Goal: Task Accomplishment & Management: Complete application form

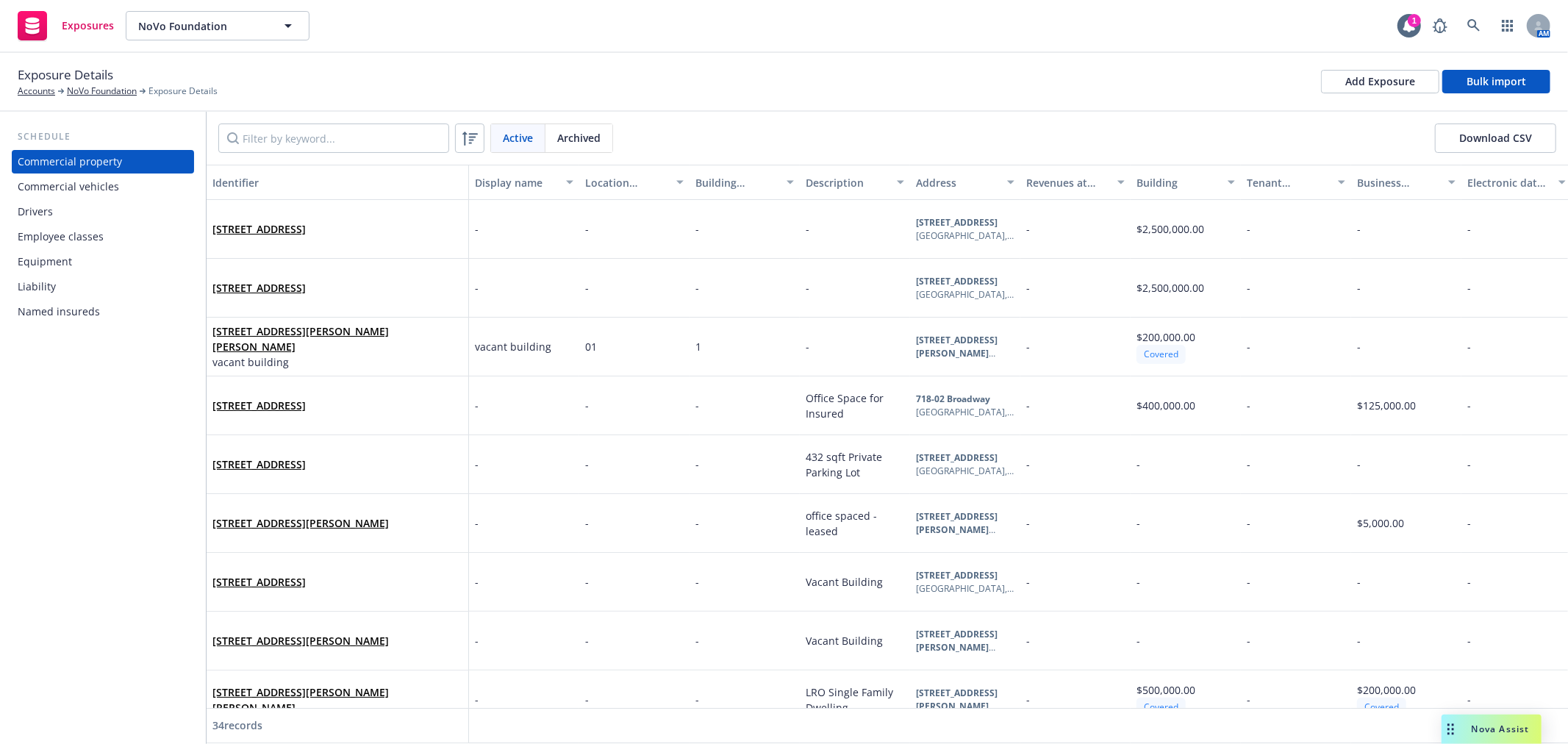
click at [115, 221] on div "Drivers" at bounding box center [102, 211] width 170 height 23
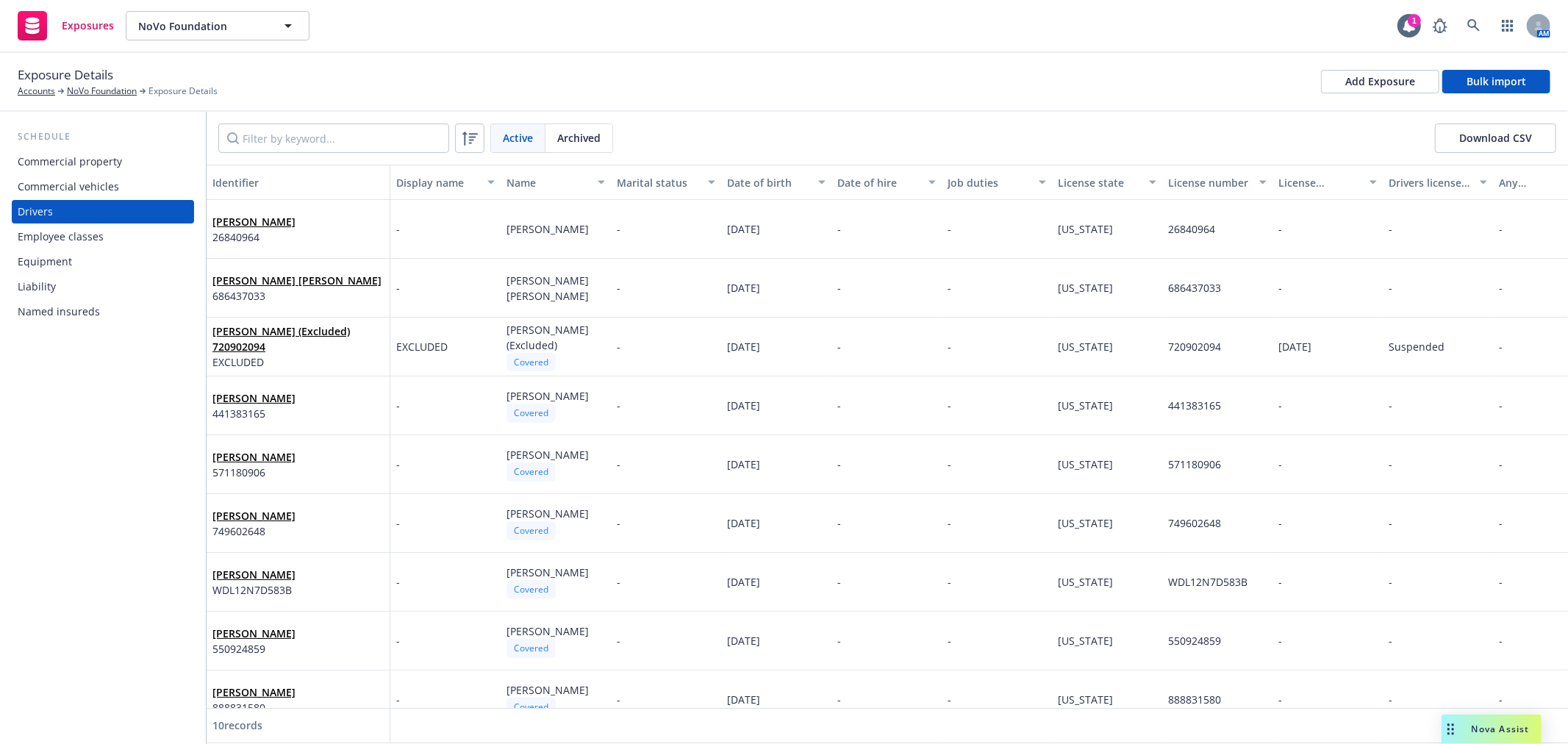
click at [1405, 94] on div "Exposure Details Accounts NoVo Foundation Exposure Details Add Exposure Bulk im…" at bounding box center [784, 81] width 1533 height 33
click at [1401, 86] on div "Add Exposure" at bounding box center [1380, 82] width 70 height 22
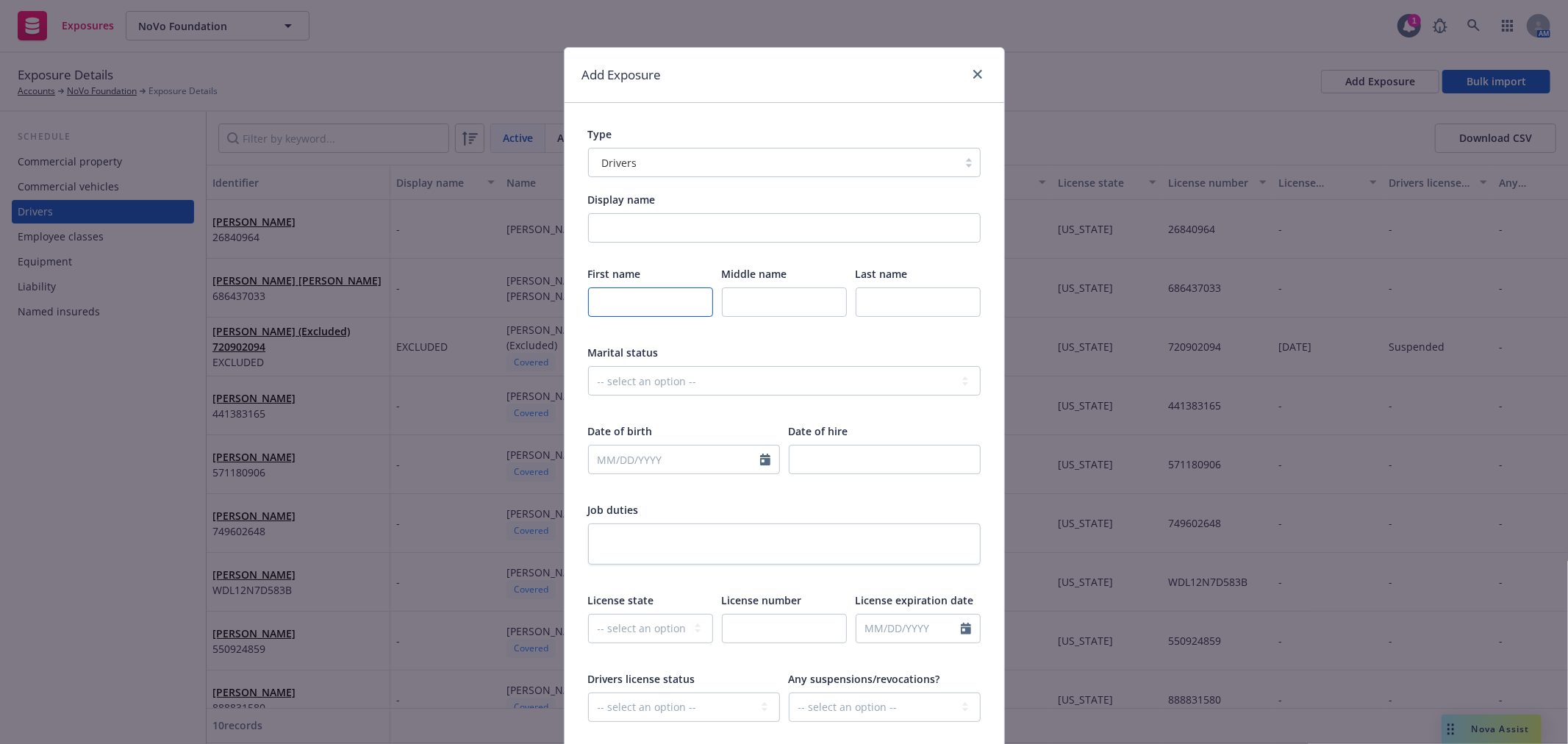
click at [650, 306] on input "text" at bounding box center [651, 303] width 125 height 30
type input "[PERSON_NAME]"
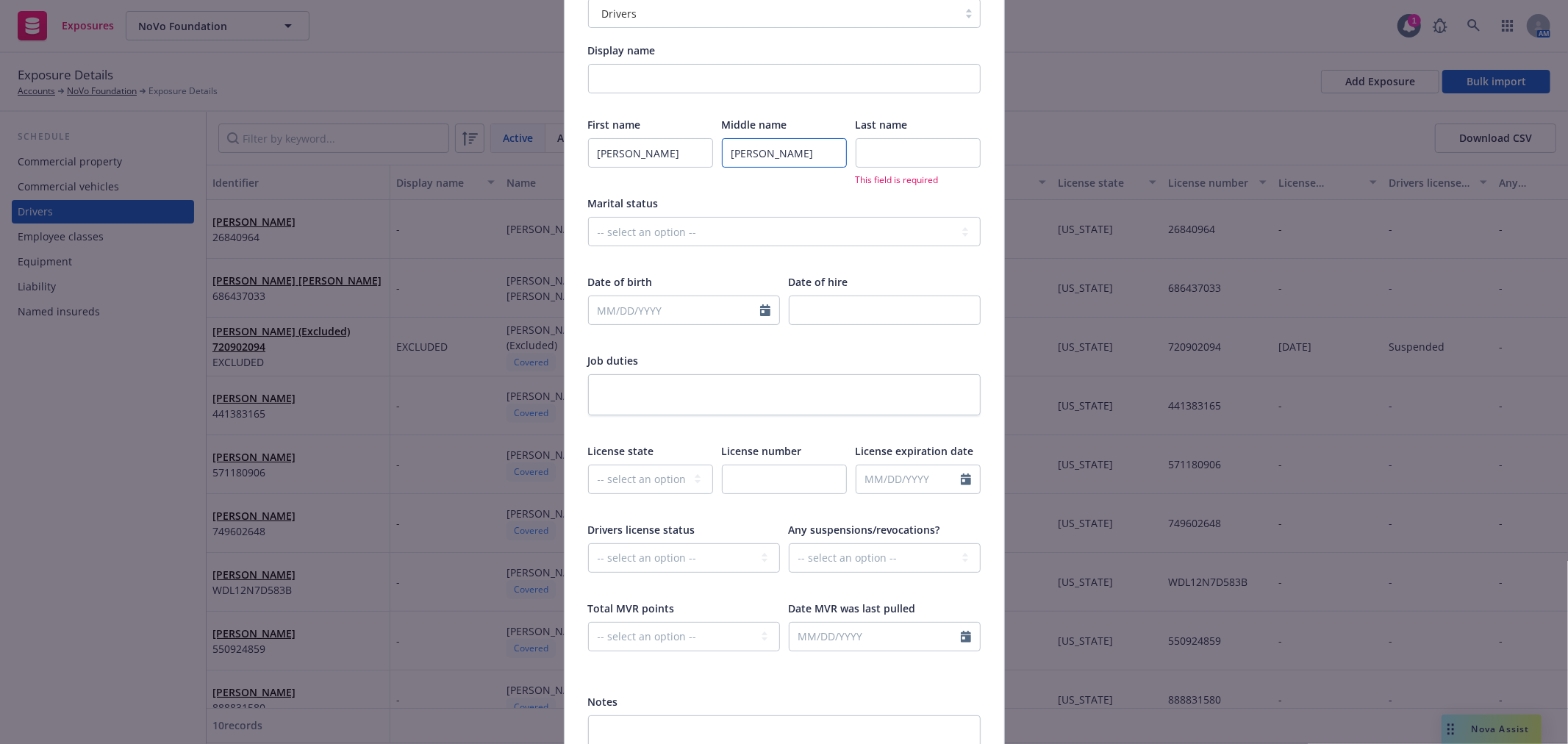
scroll to position [163, 0]
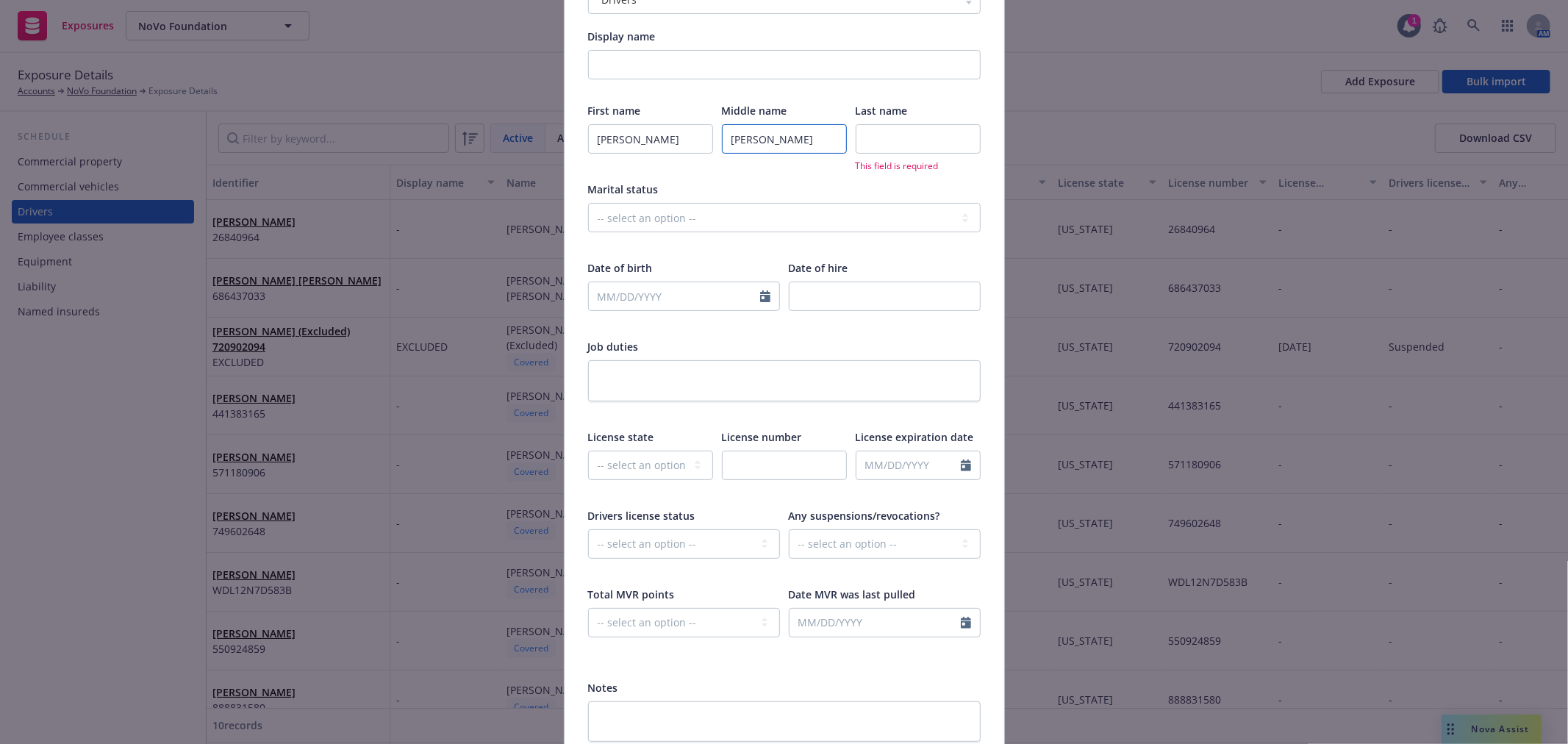
type input "[PERSON_NAME]"
select select "9"
click at [885, 620] on input "text" at bounding box center [875, 623] width 171 height 28
click at [915, 494] on span "12" at bounding box center [925, 500] width 20 height 19
type input "[DATE]"
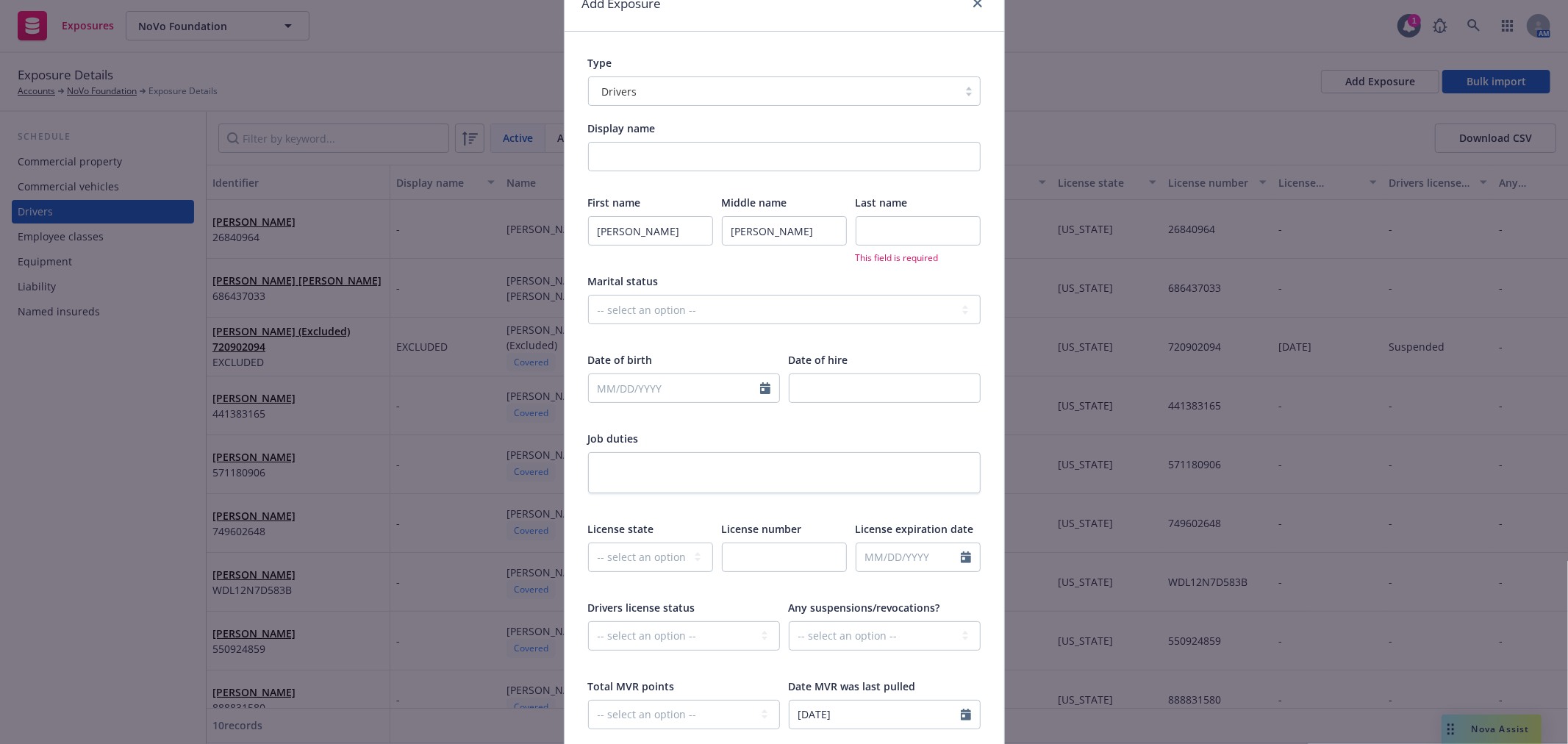
scroll to position [0, 0]
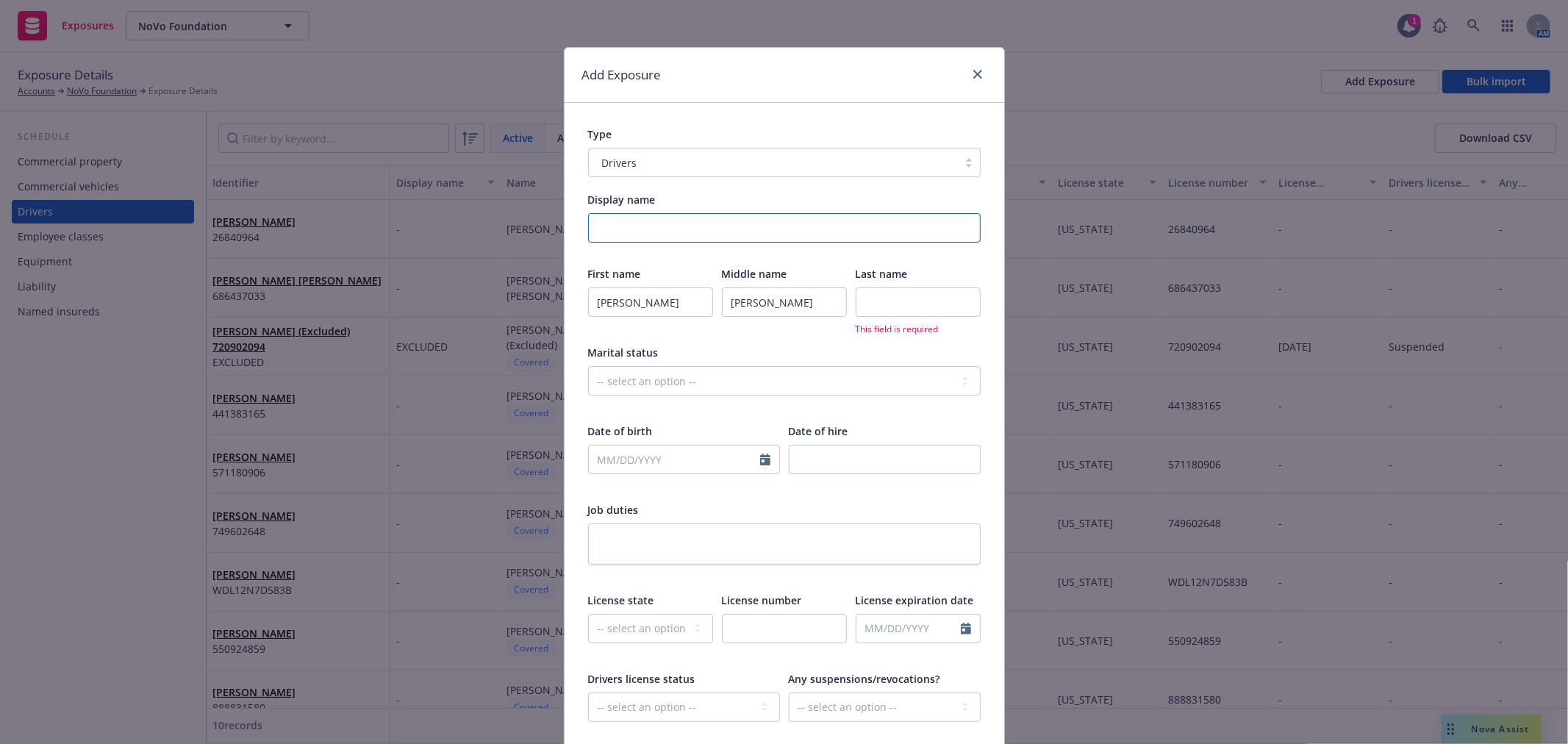
click at [683, 238] on input "Display name" at bounding box center [785, 228] width 393 height 30
drag, startPoint x: 662, startPoint y: 230, endPoint x: 724, endPoint y: 228, distance: 62.0
click at [724, 228] on input "Milestone Mill LLC - 2024" at bounding box center [785, 228] width 393 height 30
type input "Milestone Mill - added [DATE]"
click at [671, 629] on select "-- select an option -- [US_STATE] [US_STATE] [US_STATE] [US_STATE] [US_STATE] […" at bounding box center [651, 629] width 125 height 30
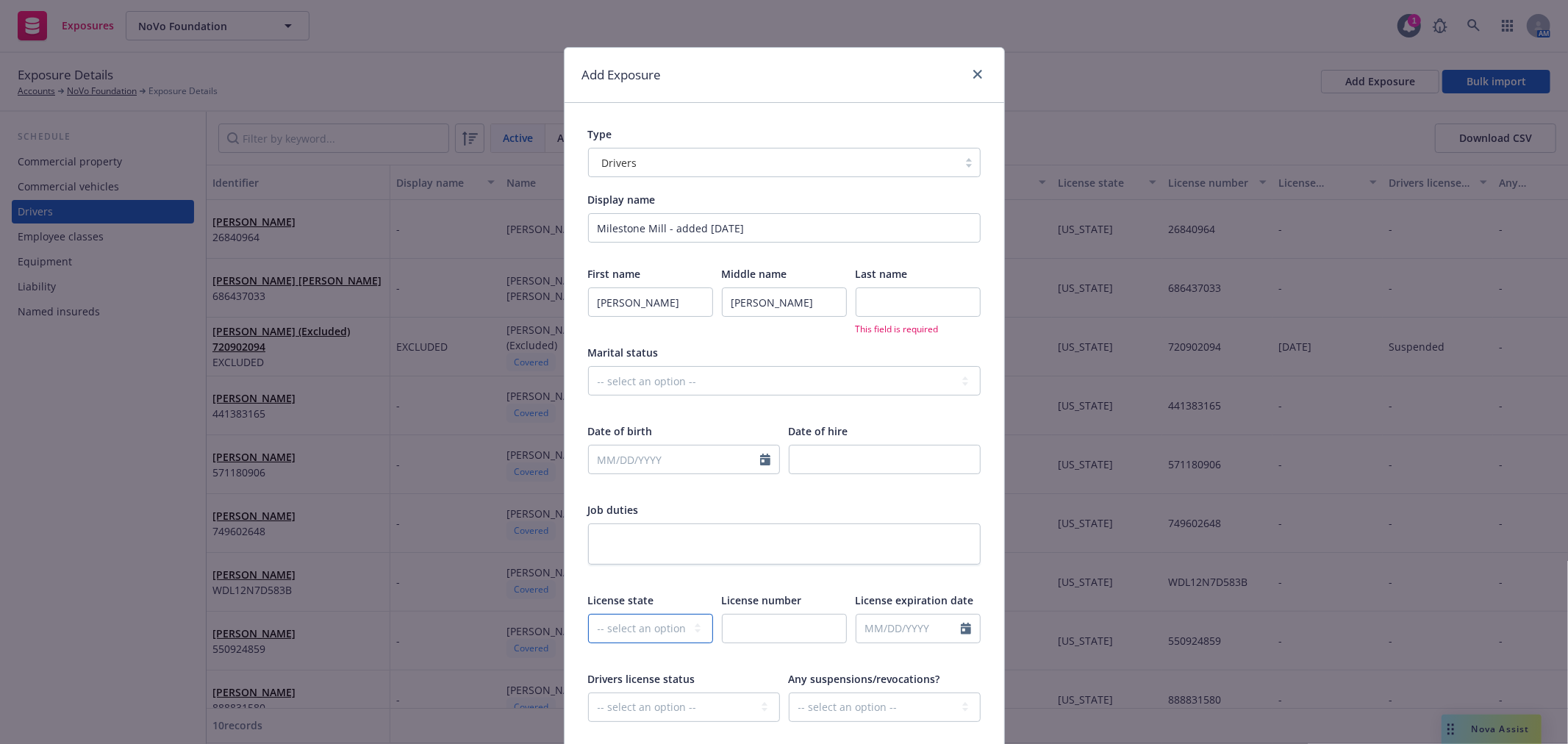
select select "NY"
click at [588, 614] on select "-- select an option -- [US_STATE] [US_STATE] [US_STATE] [US_STATE] [US_STATE] […" at bounding box center [651, 629] width 125 height 30
click at [736, 634] on input "text" at bounding box center [784, 629] width 125 height 30
type input "319063990"
select select "9"
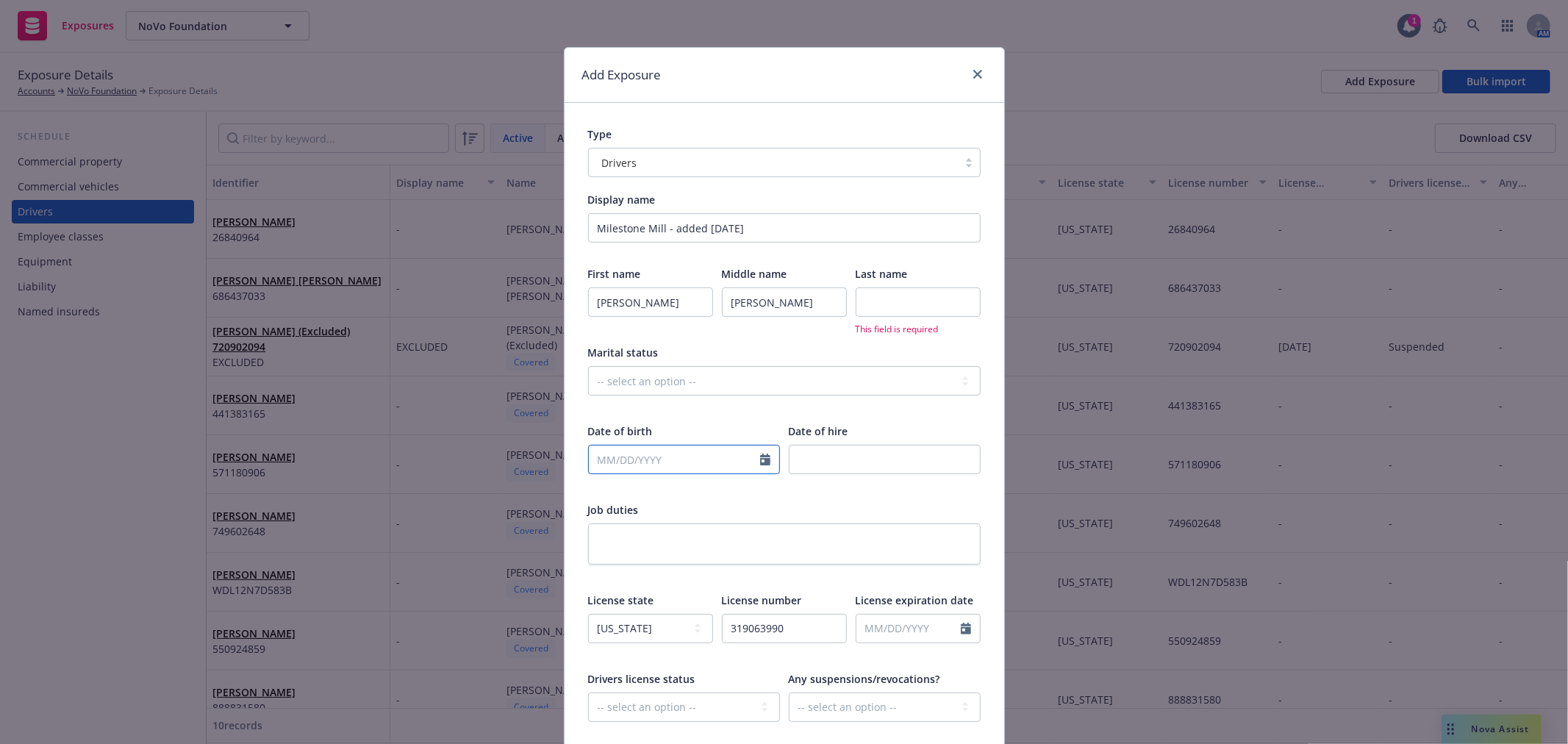
click at [666, 452] on input "text" at bounding box center [675, 460] width 171 height 28
type input "[DATE]"
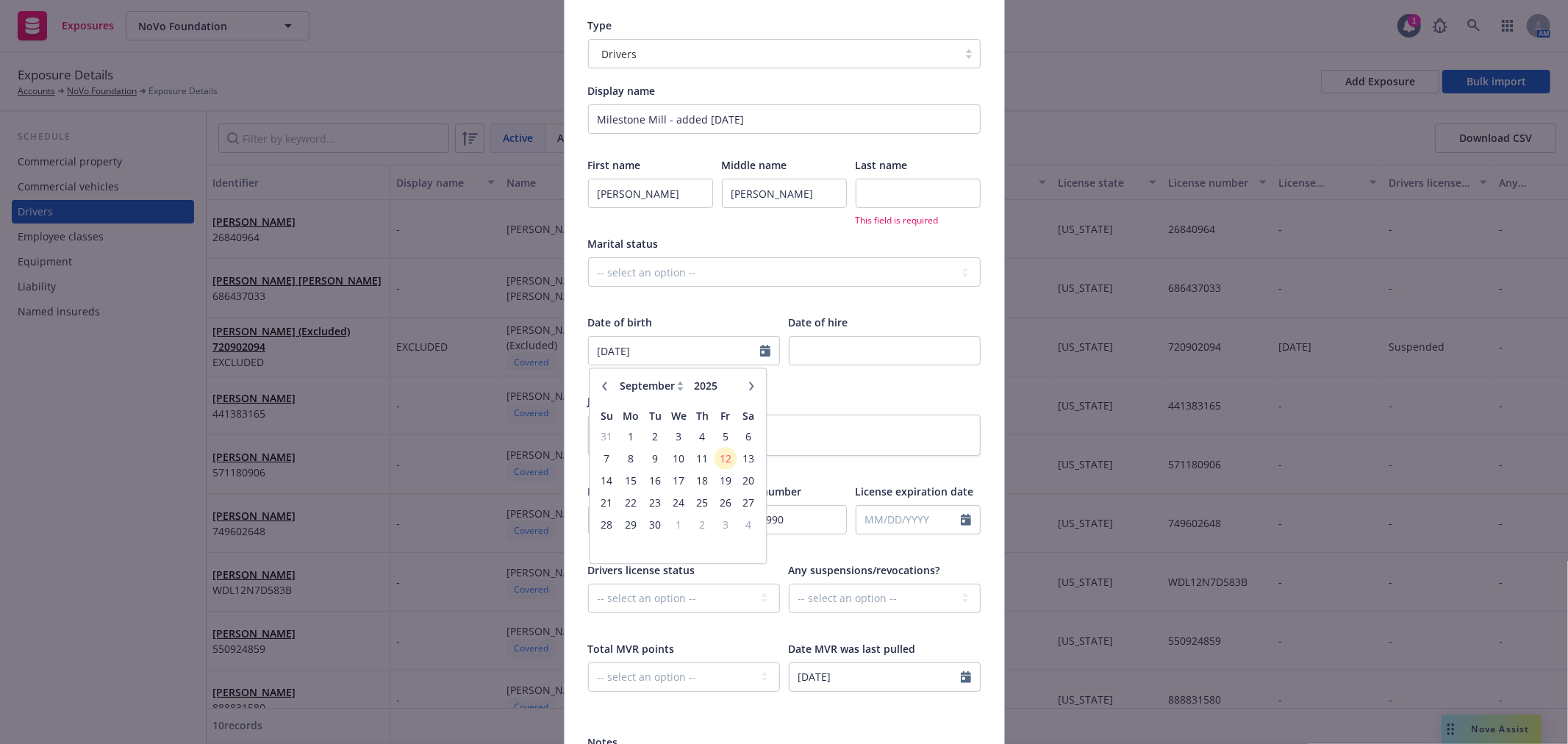
scroll to position [245, 0]
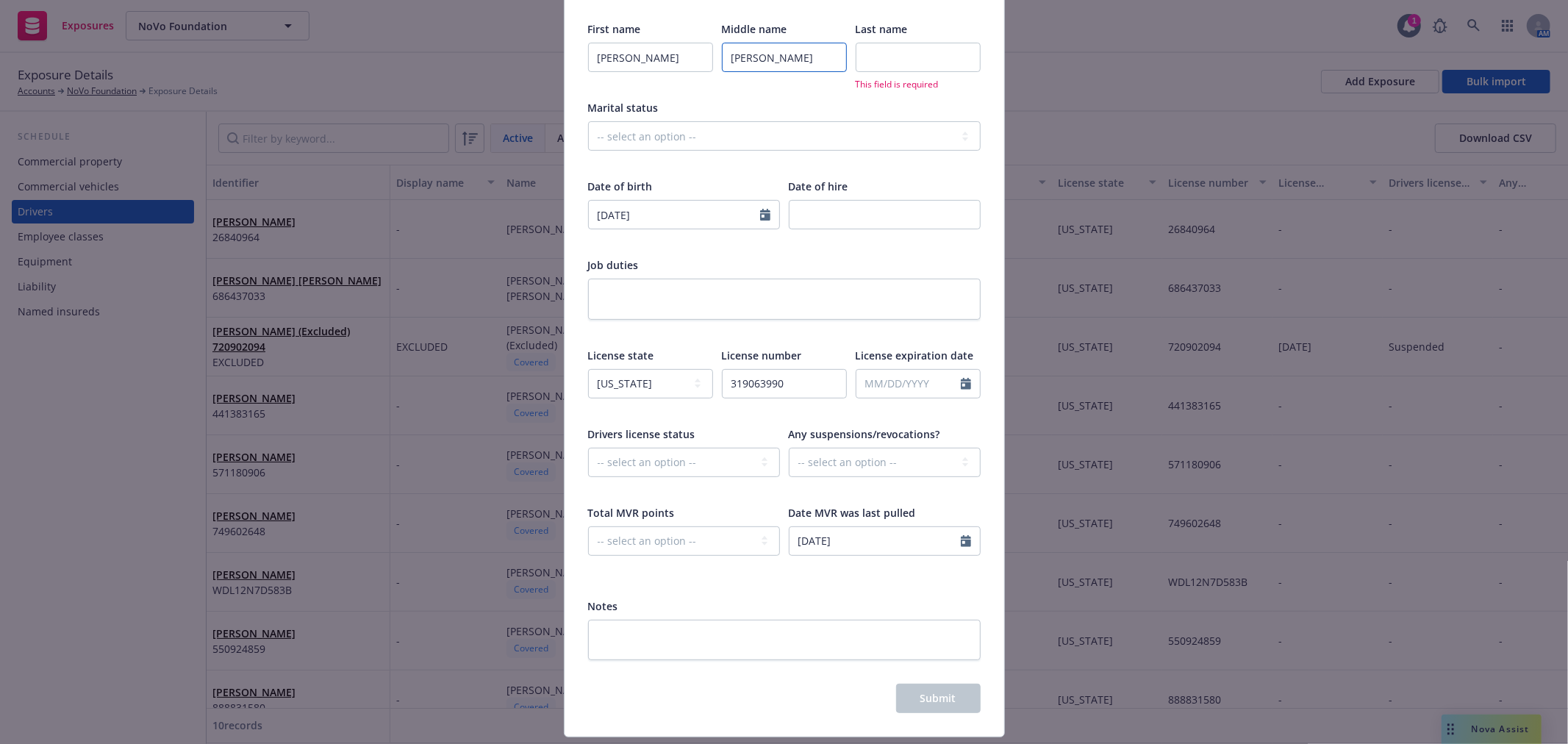
click at [747, 58] on input "[PERSON_NAME]" at bounding box center [784, 58] width 125 height 30
click at [891, 61] on input "text" at bounding box center [918, 58] width 125 height 30
paste input "[PERSON_NAME]"
type input "[PERSON_NAME]"
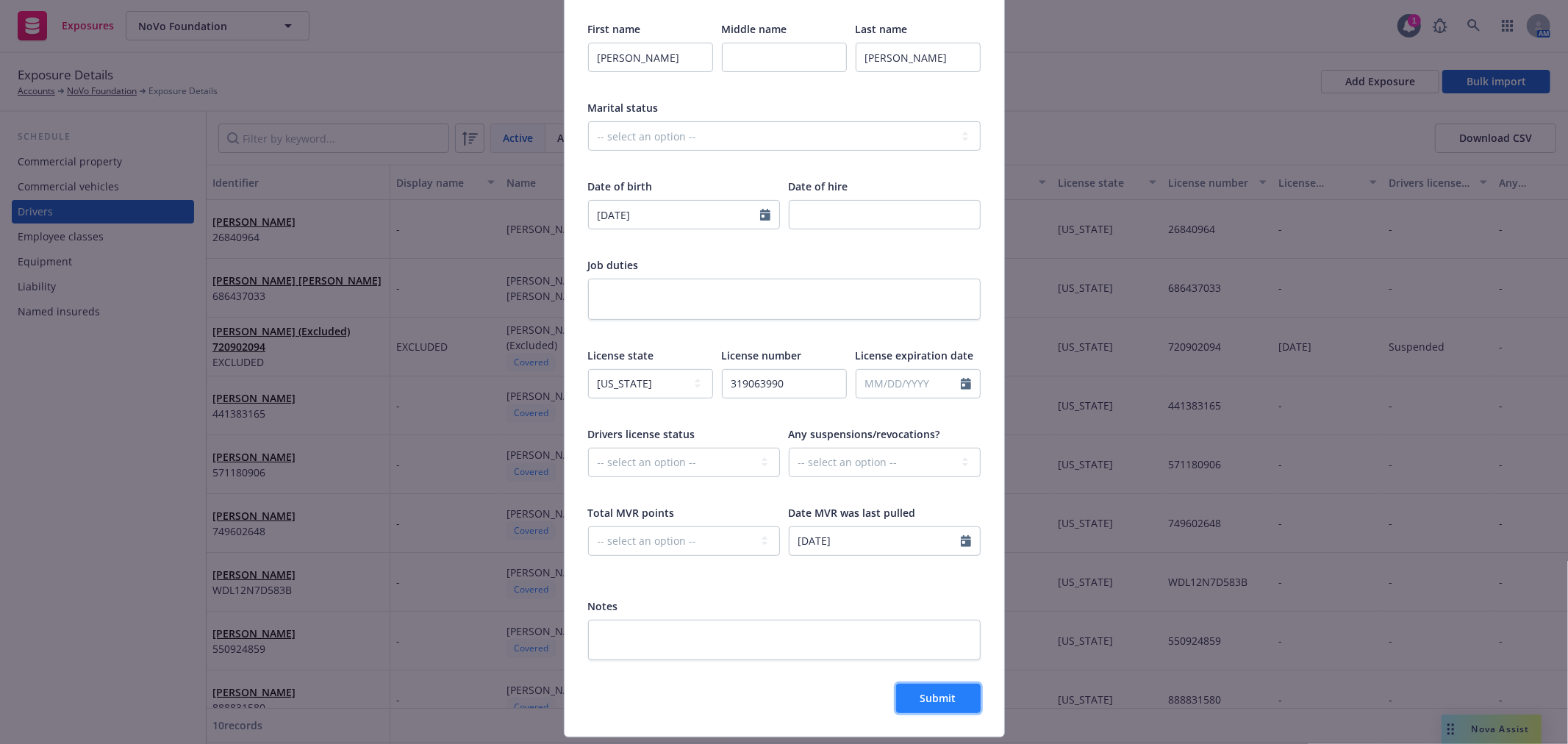
click at [938, 684] on button "Submit" at bounding box center [939, 698] width 85 height 30
